Goal: Task Accomplishment & Management: Complete application form

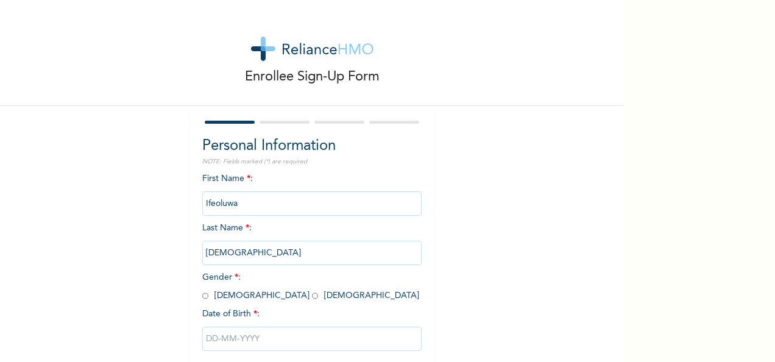
click at [425, 73] on div "Enrollee Sign-Up Form" at bounding box center [312, 53] width 624 height 106
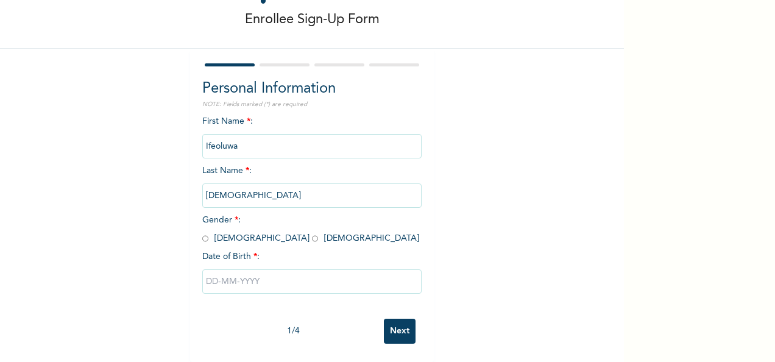
click at [312, 238] on input "radio" at bounding box center [315, 239] width 6 height 12
radio input "true"
click at [235, 272] on input "text" at bounding box center [311, 281] width 219 height 24
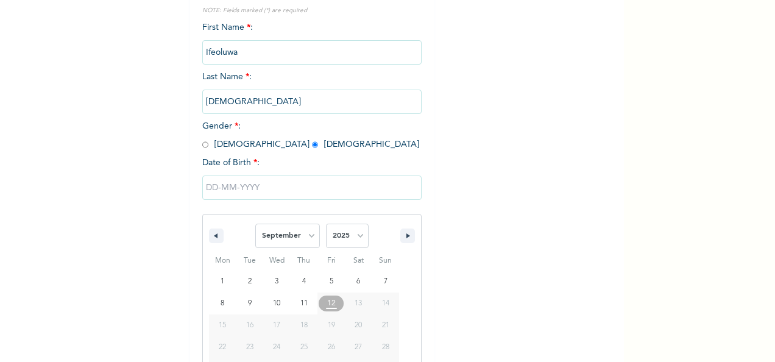
scroll to position [192, 0]
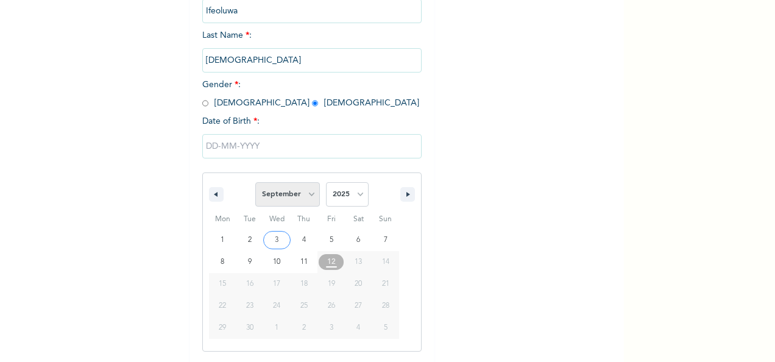
click at [303, 196] on select "January February March April May June July August September October November De…" at bounding box center [287, 194] width 65 height 24
select select "5"
click at [255, 183] on select "January February March April May June July August September October November De…" at bounding box center [287, 194] width 65 height 24
type input "[DATE]"
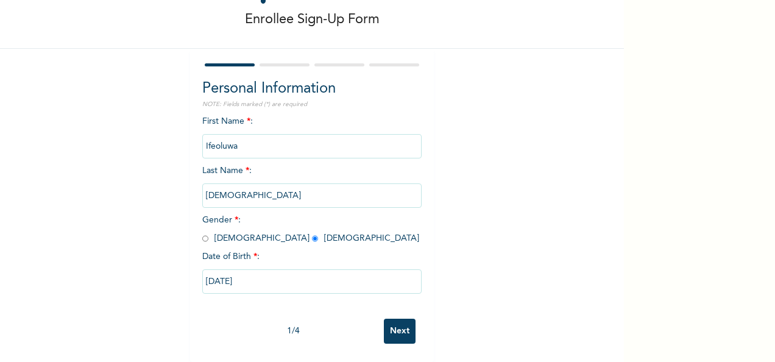
scroll to position [68, 0]
click at [271, 270] on input "[DATE]" at bounding box center [311, 281] width 219 height 24
select select "5"
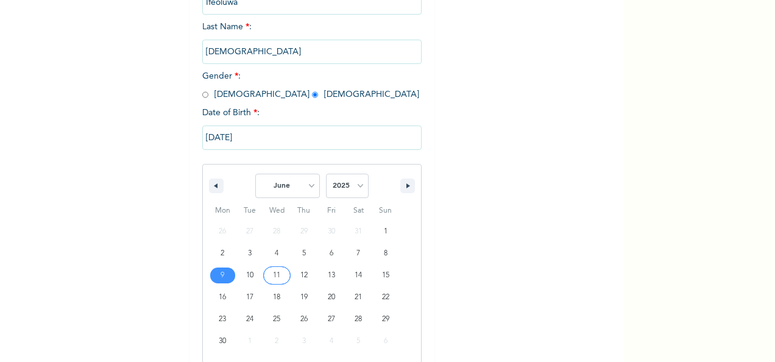
scroll to position [214, 0]
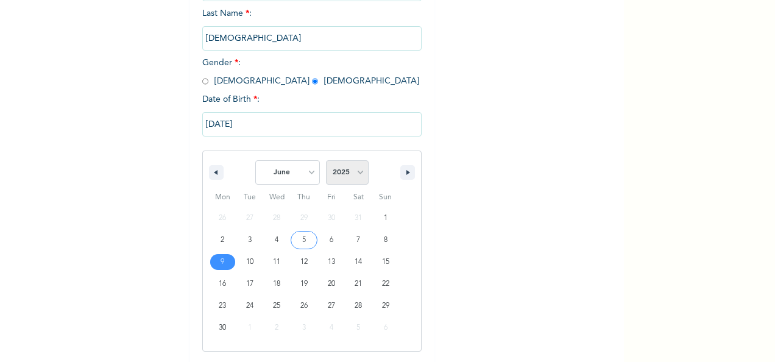
click at [361, 175] on select "2025 2024 2023 2022 2021 2020 2019 2018 2017 2016 2015 2014 2013 2012 2011 2010…" at bounding box center [347, 172] width 43 height 24
click at [358, 176] on select "2025 2024 2023 2022 2021 2020 2019 2018 2017 2016 2015 2014 2013 2012 2011 2010…" at bounding box center [347, 172] width 43 height 24
select select "1995"
click at [326, 161] on select "2025 2024 2023 2022 2021 2020 2019 2018 2017 2016 2015 2014 2013 2012 2011 2010…" at bounding box center [347, 172] width 43 height 24
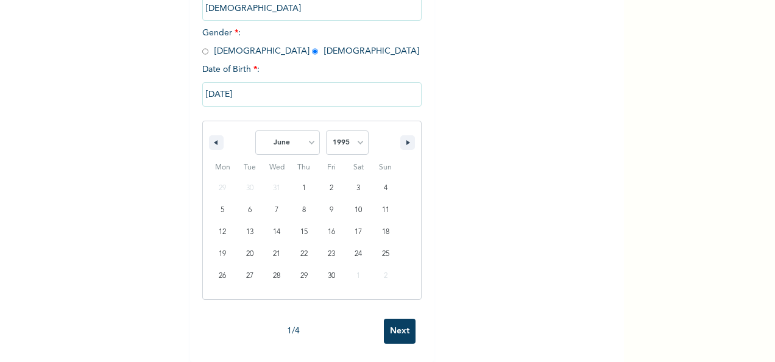
click at [393, 326] on input "Next" at bounding box center [400, 331] width 32 height 25
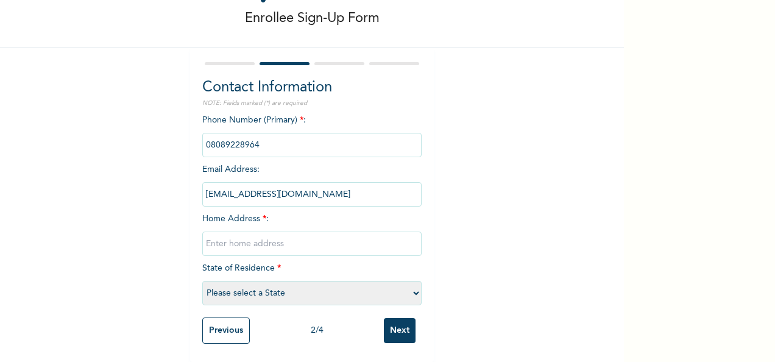
scroll to position [68, 0]
click at [256, 234] on input "text" at bounding box center [311, 243] width 219 height 24
type input "[STREET_ADDRESS]"
click at [283, 281] on select "Please select a State [PERSON_NAME] (FCT) [PERSON_NAME] Ibom [GEOGRAPHIC_DATA] …" at bounding box center [311, 293] width 219 height 24
select select "25"
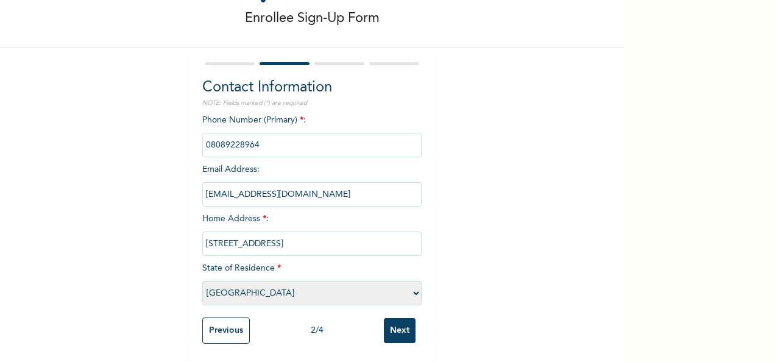
click at [202, 281] on select "Please select a State [PERSON_NAME] (FCT) [PERSON_NAME] Ibom [GEOGRAPHIC_DATA] …" at bounding box center [311, 293] width 219 height 24
click at [389, 325] on input "Next" at bounding box center [400, 330] width 32 height 25
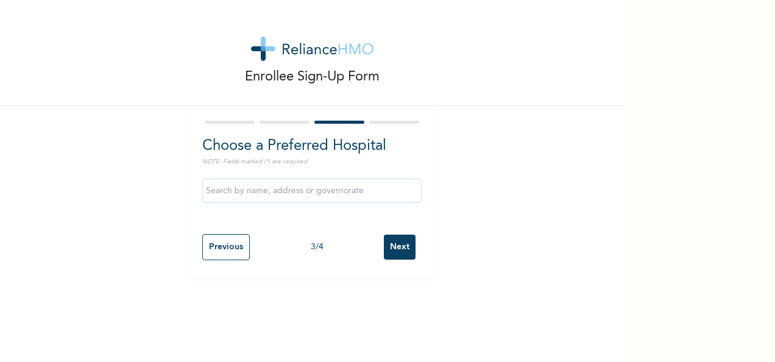
scroll to position [0, 0]
click at [377, 194] on input "text" at bounding box center [311, 190] width 219 height 24
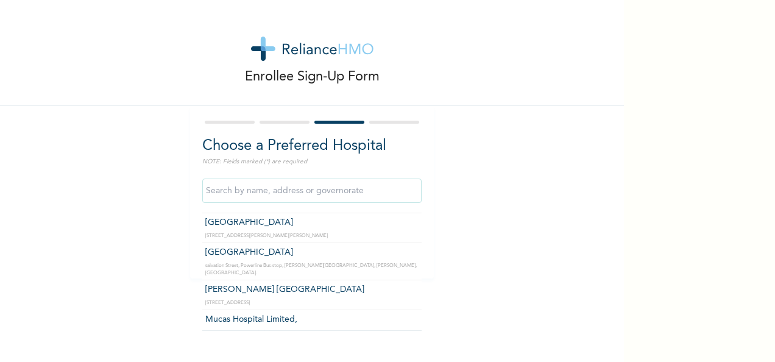
scroll to position [1766, 0]
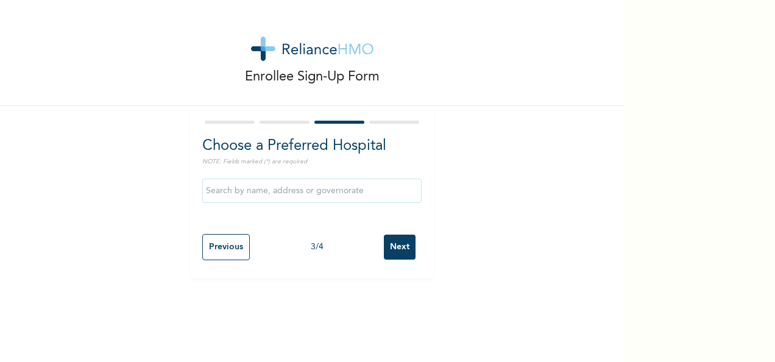
drag, startPoint x: 774, startPoint y: 56, endPoint x: 115, endPoint y: 188, distance: 672.1
click at [115, 188] on div "Enrollee Sign-Up Form Choose a Preferred Hospital NOTE: Fields marked (*) are r…" at bounding box center [312, 139] width 624 height 278
click at [231, 253] on input "Previous" at bounding box center [226, 247] width 48 height 26
select select "25"
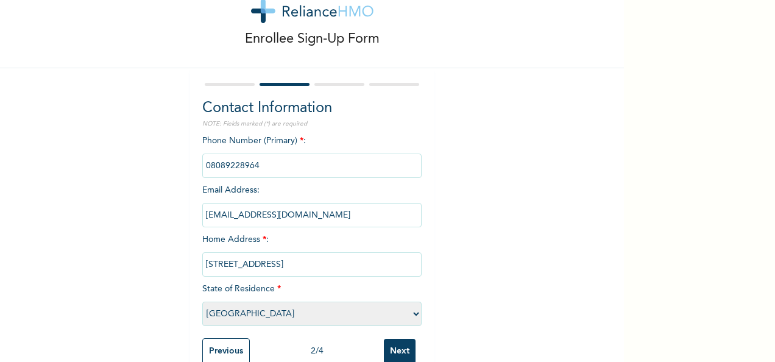
scroll to position [61, 0]
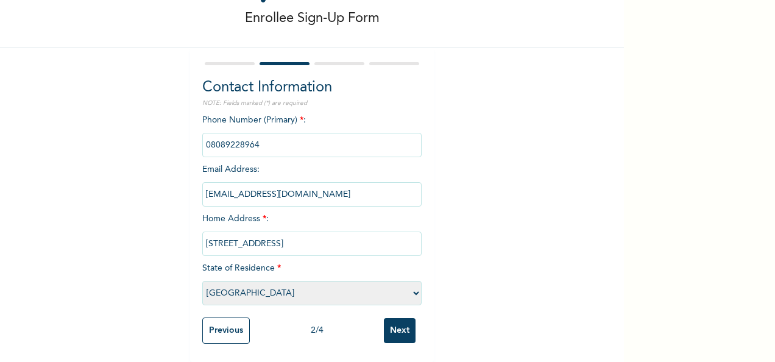
click at [384, 333] on input "Next" at bounding box center [400, 330] width 32 height 25
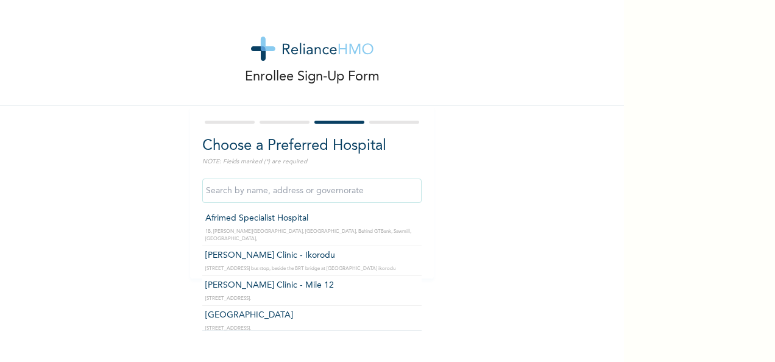
click at [331, 199] on input "text" at bounding box center [311, 190] width 219 height 24
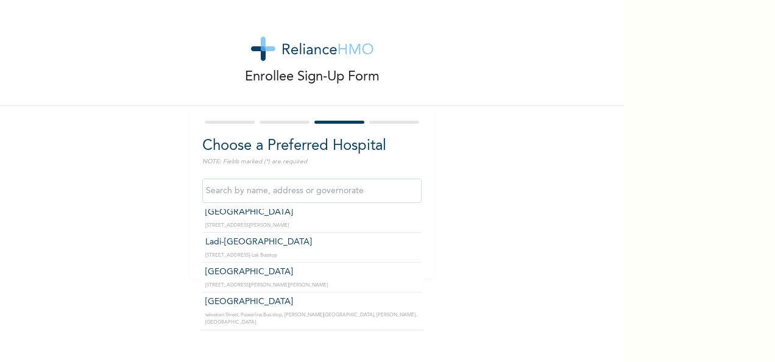
scroll to position [1645, 0]
